Goal: Task Accomplishment & Management: Complete application form

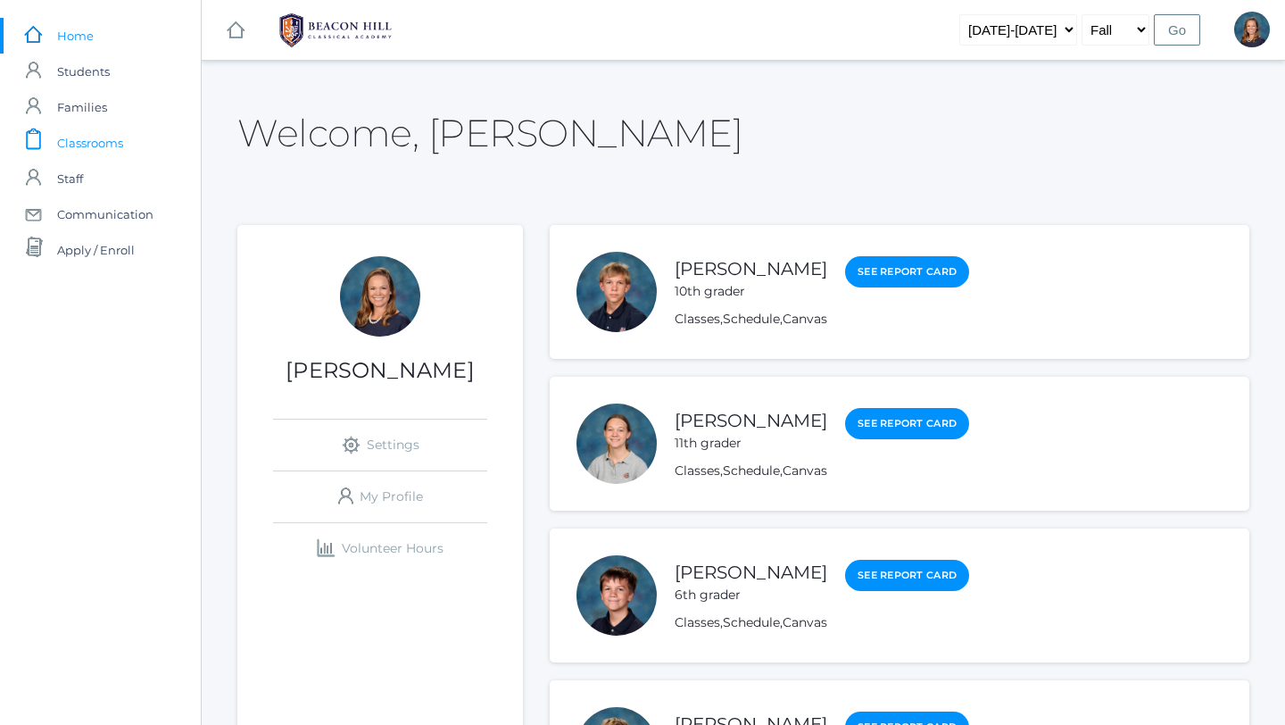
click at [87, 139] on span "Classrooms" at bounding box center [90, 143] width 66 height 36
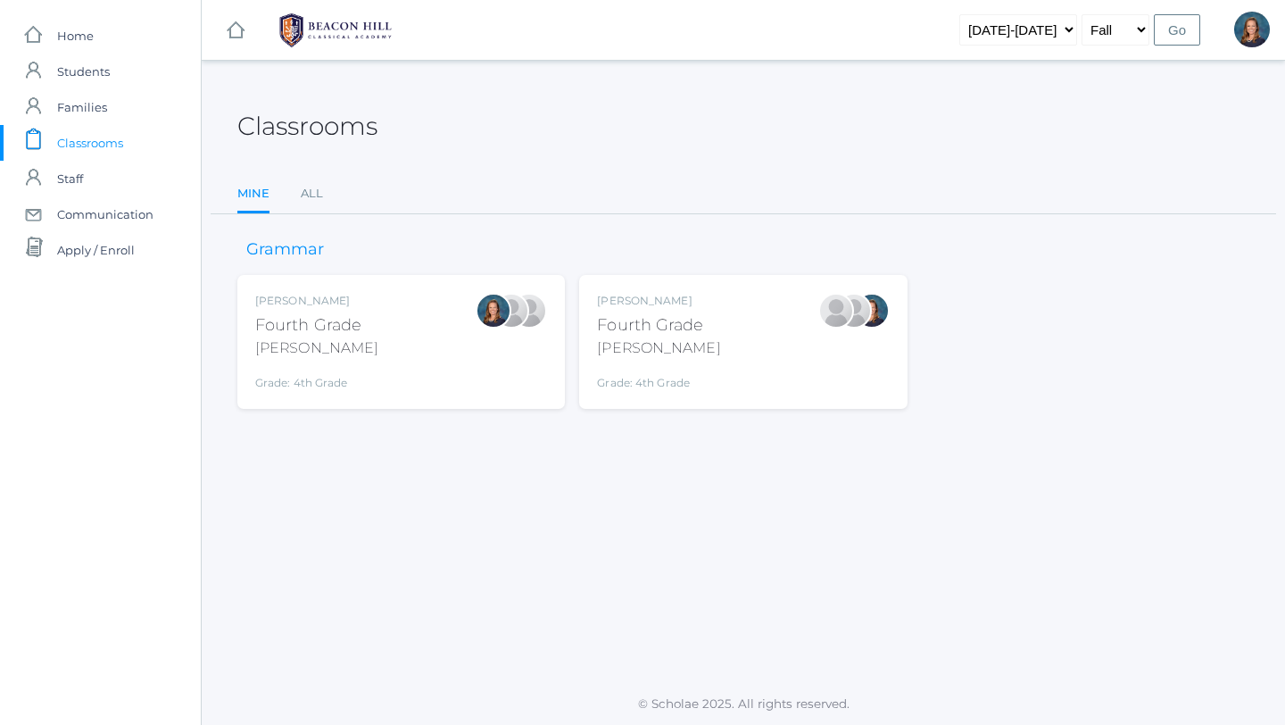
click at [391, 336] on div "Ellie Bradley Fourth Grade Bradley Grade: 4th Grade 04LA" at bounding box center [401, 342] width 292 height 98
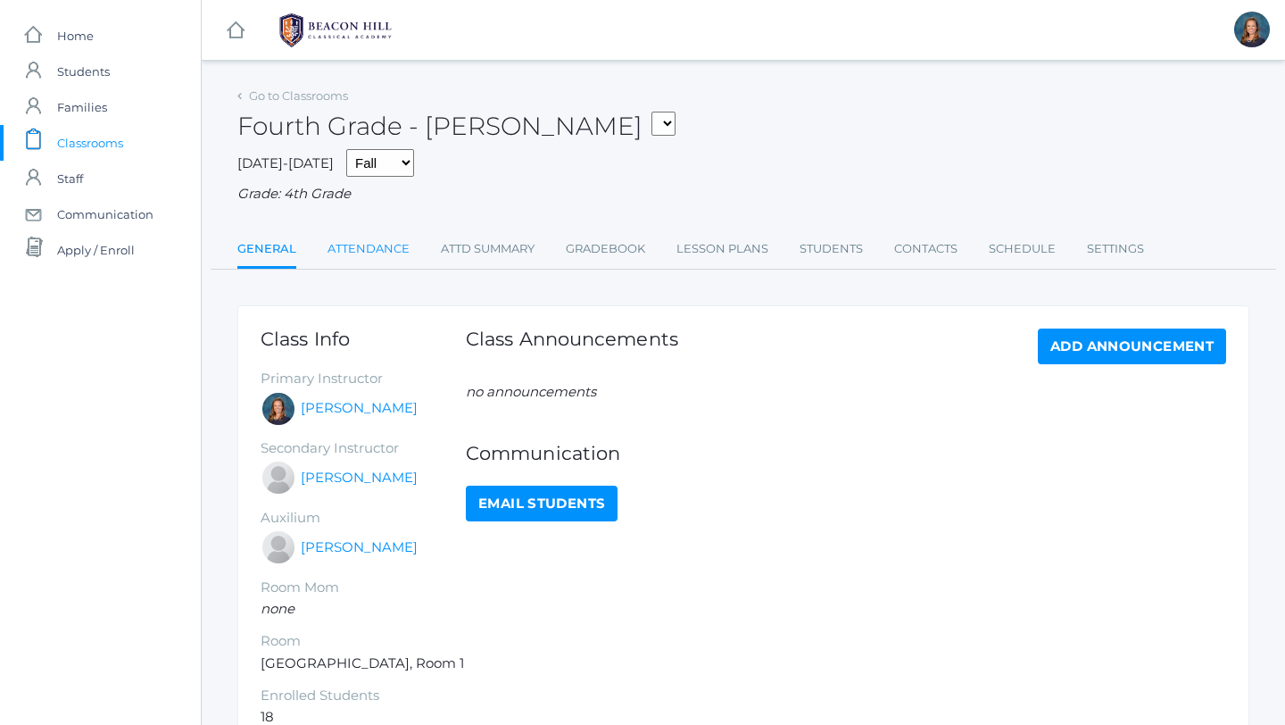
click at [338, 247] on link "Attendance" at bounding box center [369, 249] width 82 height 36
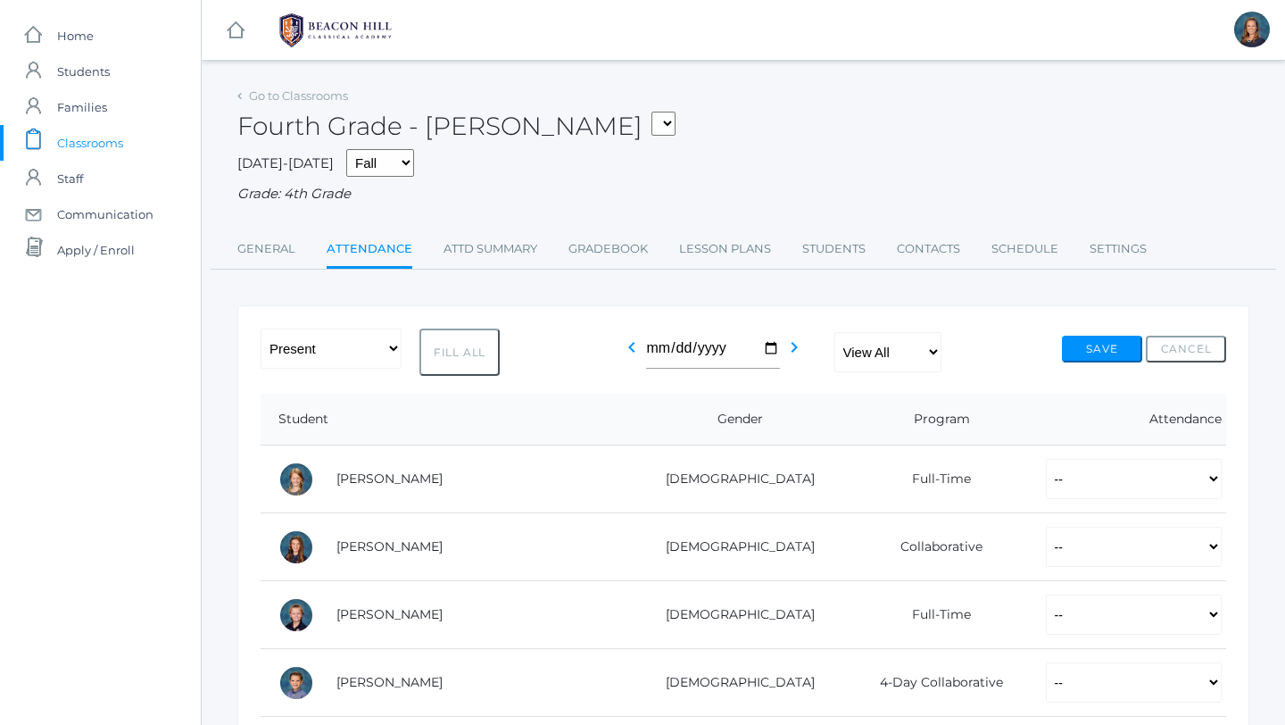
click at [448, 344] on button "Fill All" at bounding box center [459, 351] width 80 height 47
select select "P"
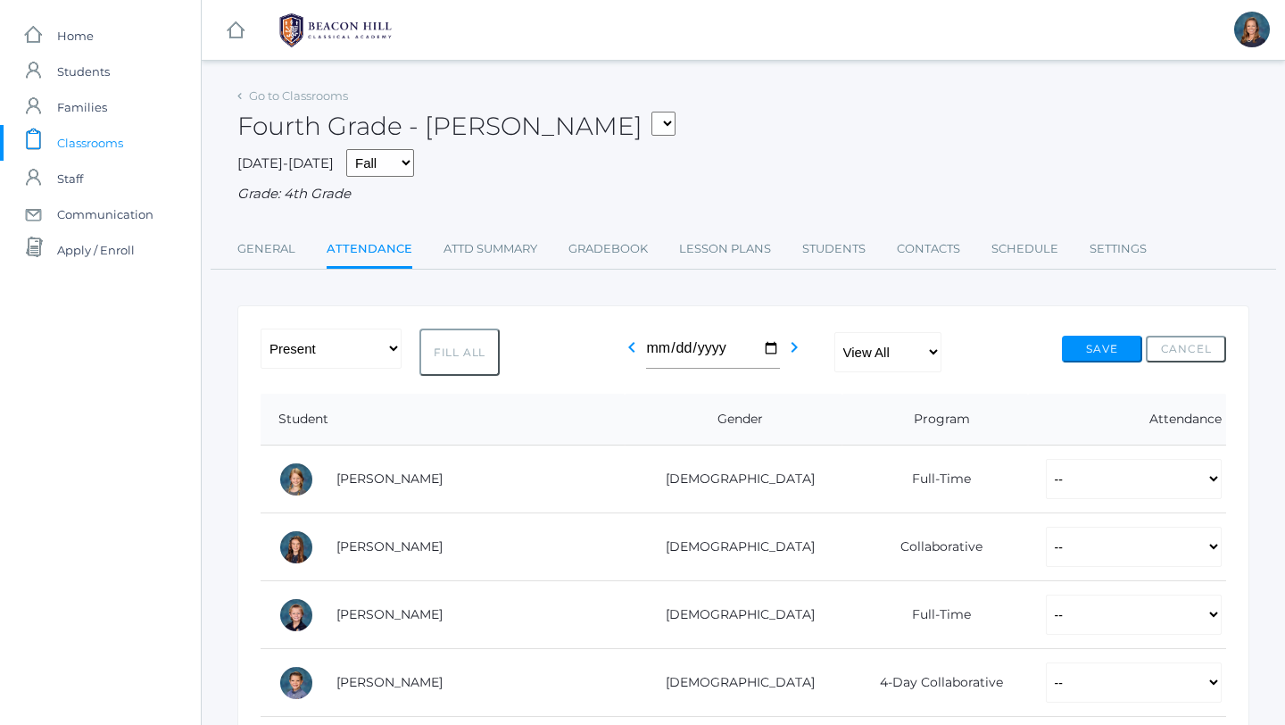
select select "P"
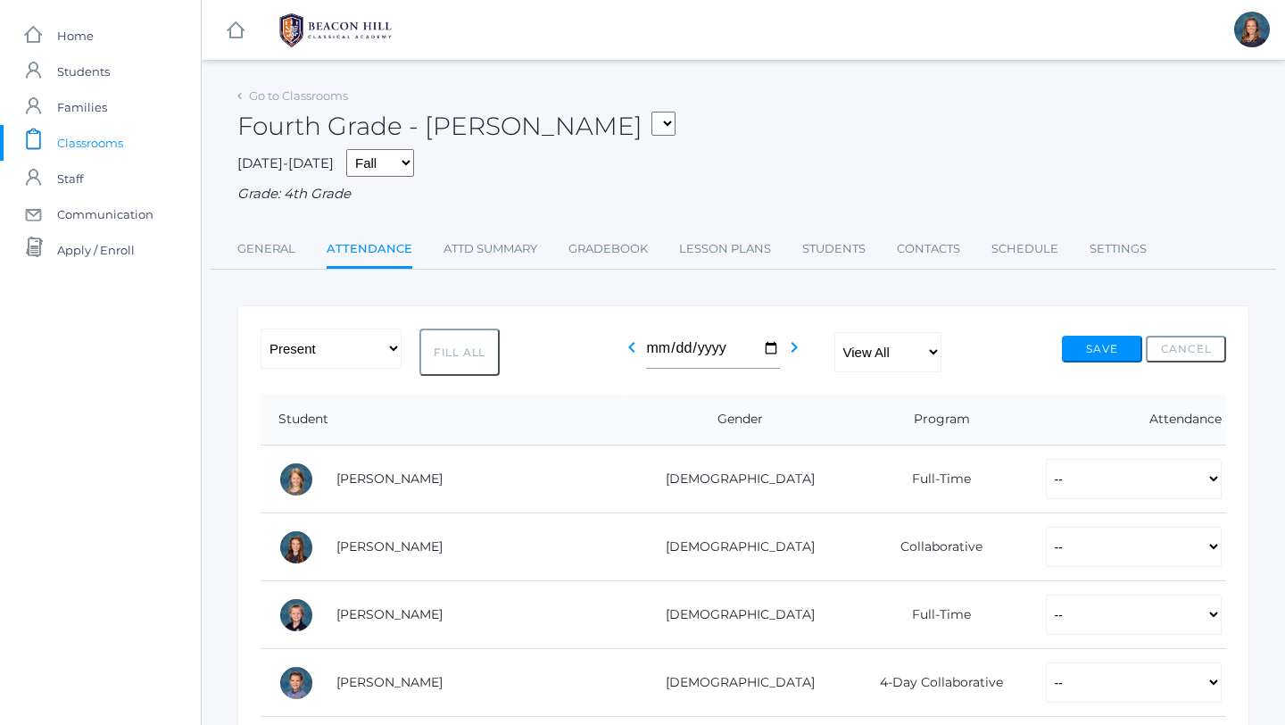
select select "P"
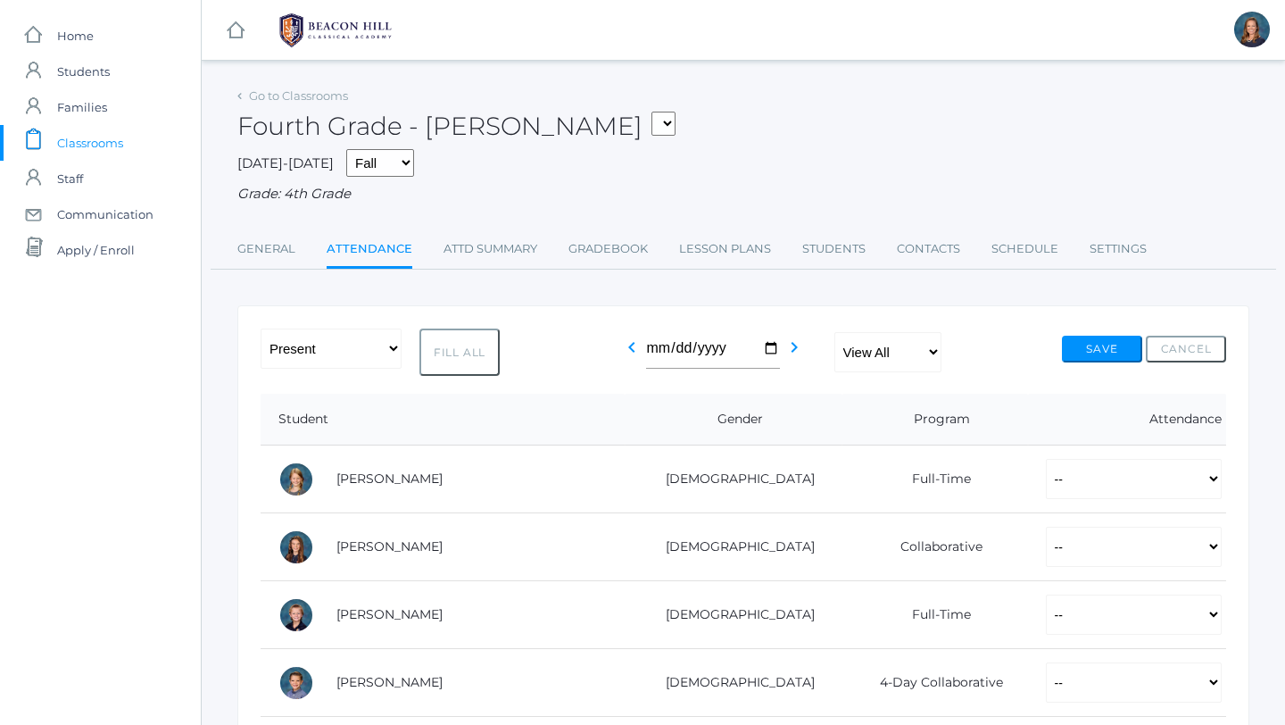
select select "P"
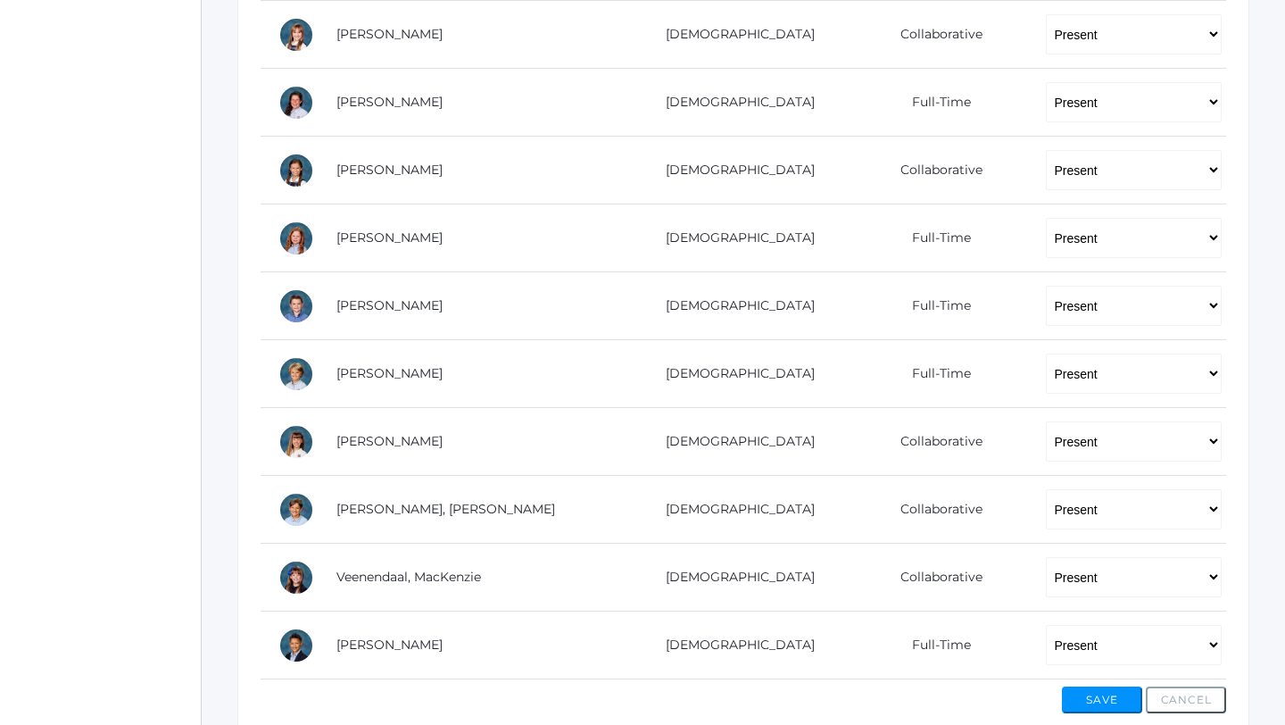
scroll to position [990, 0]
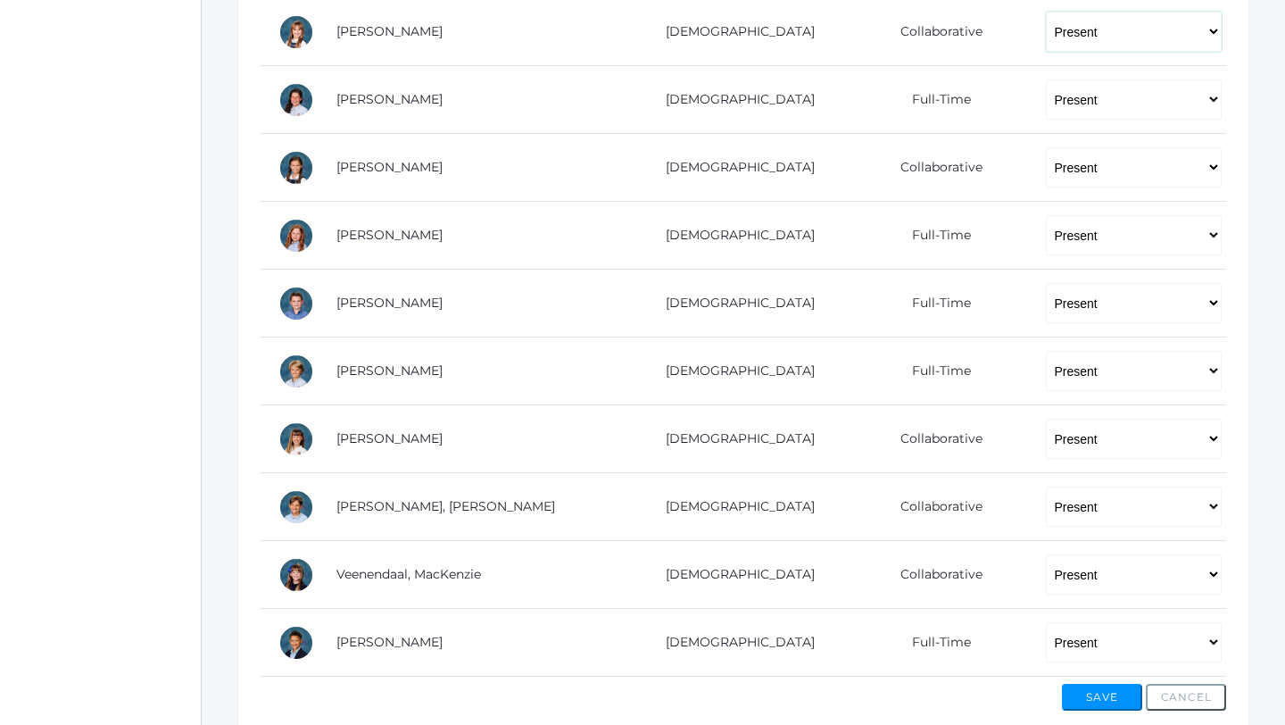
click at [1074, 31] on select "-- Present Present-At-Home Tardy Excused Tardy Unexcused Absent Excused Absent …" at bounding box center [1134, 32] width 176 height 40
select select "AU"
click at [1088, 367] on select "-- Present Present-At-Home Tardy Excused Tardy Unexcused Absent Excused Absent …" at bounding box center [1134, 371] width 176 height 40
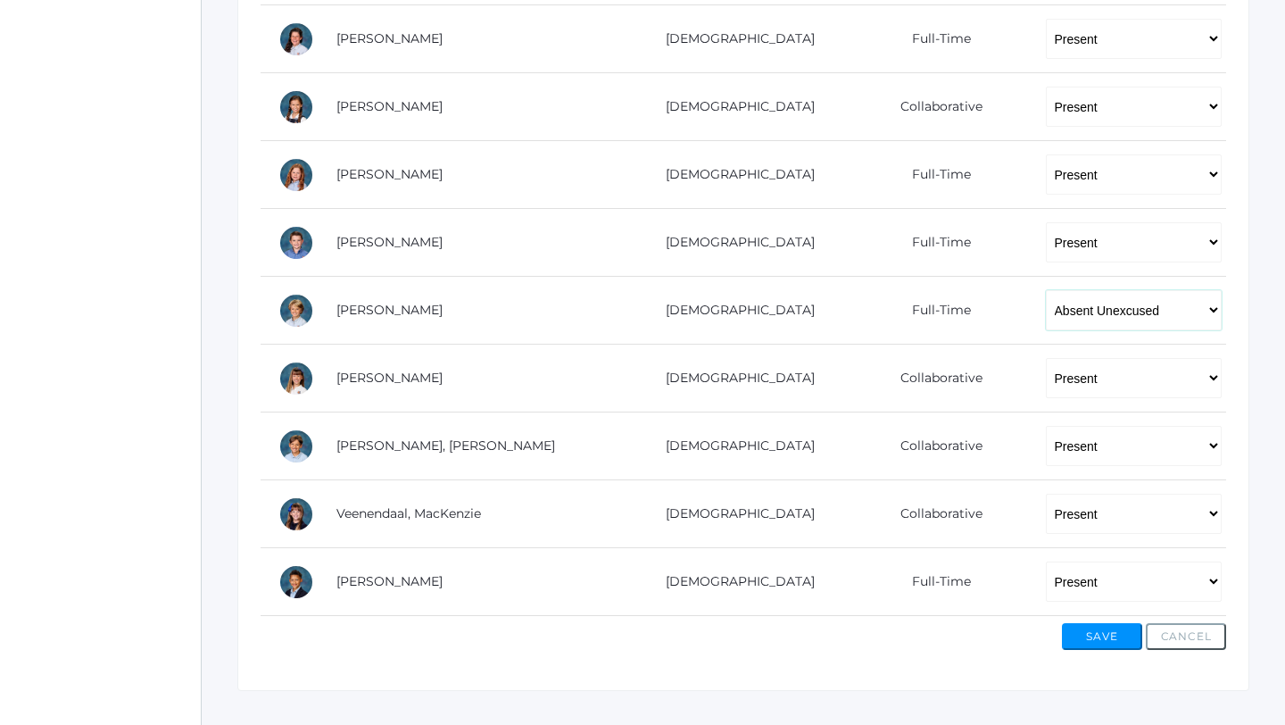
scroll to position [1081, 0]
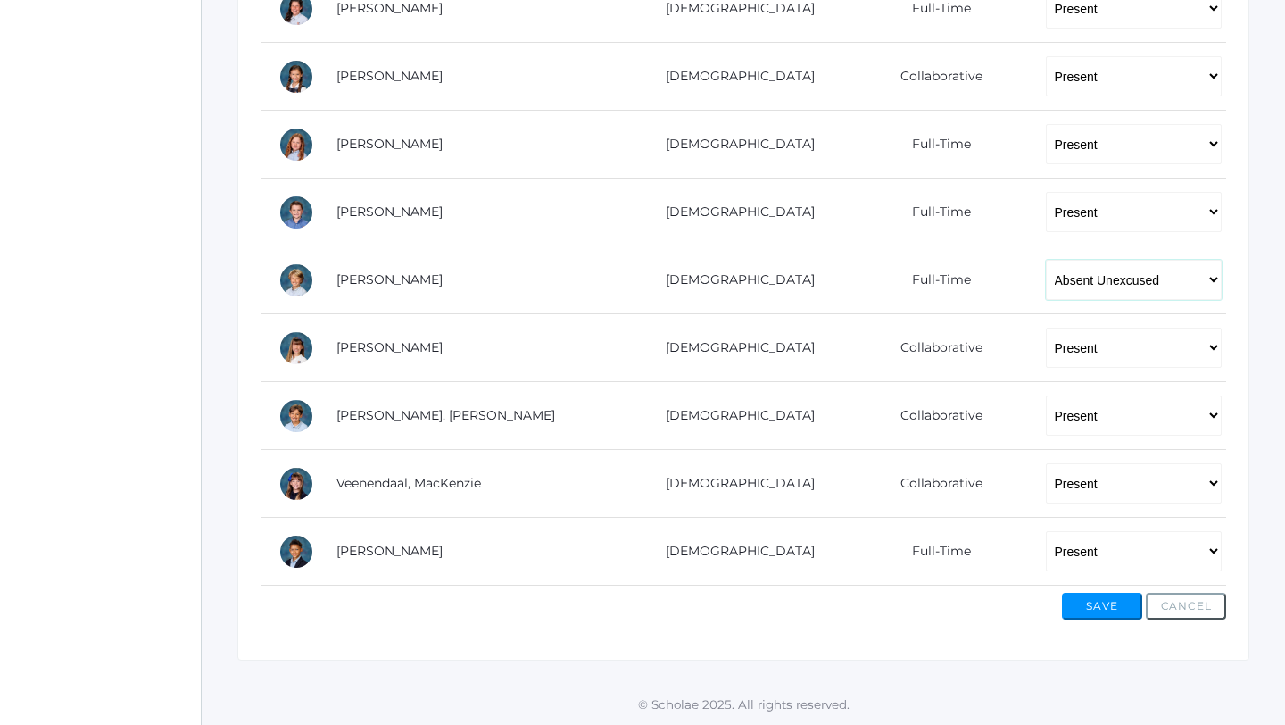
click at [1084, 278] on select "-- Present Present-At-Home Tardy Excused Tardy Unexcused Absent Excused Absent …" at bounding box center [1134, 280] width 176 height 40
select select "P"
click at [1106, 612] on button "Save" at bounding box center [1102, 606] width 80 height 27
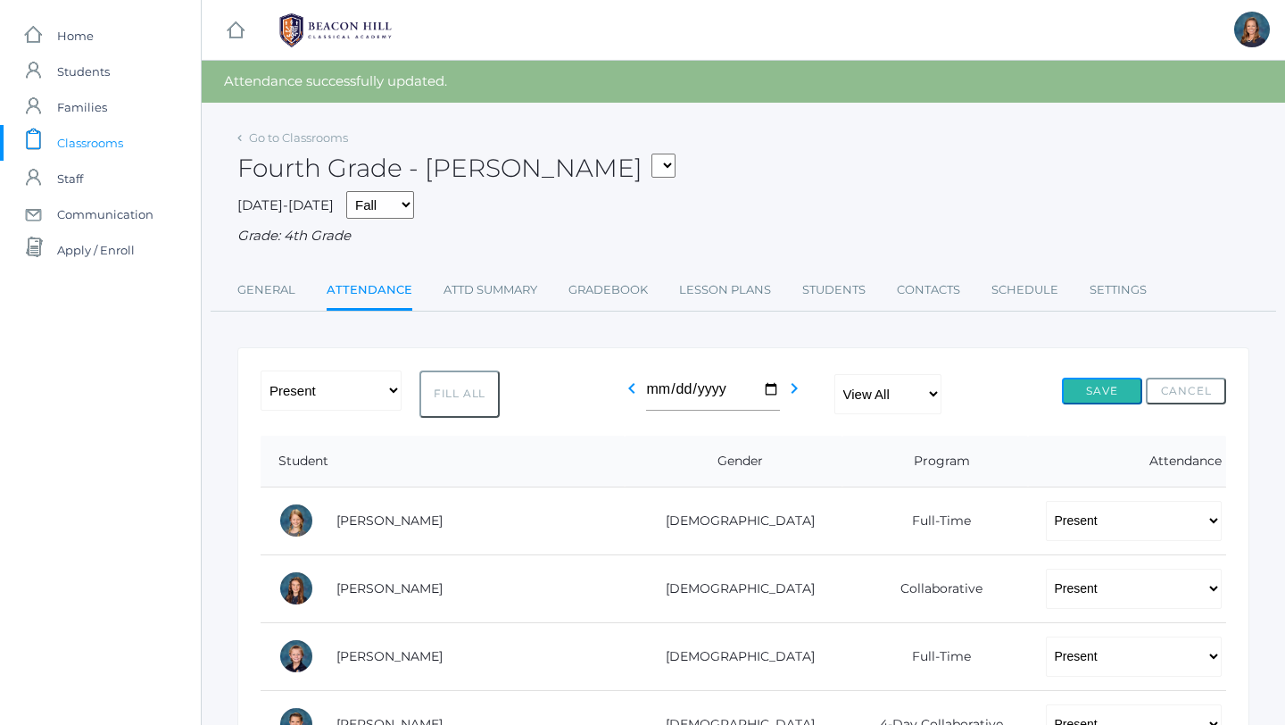
click at [1123, 392] on button "Save" at bounding box center [1102, 390] width 80 height 27
